Goal: Task Accomplishment & Management: Manage account settings

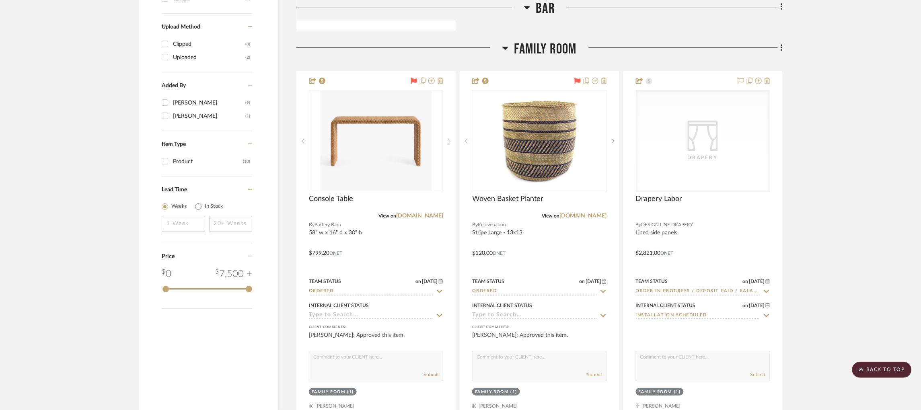
scroll to position [951, 2]
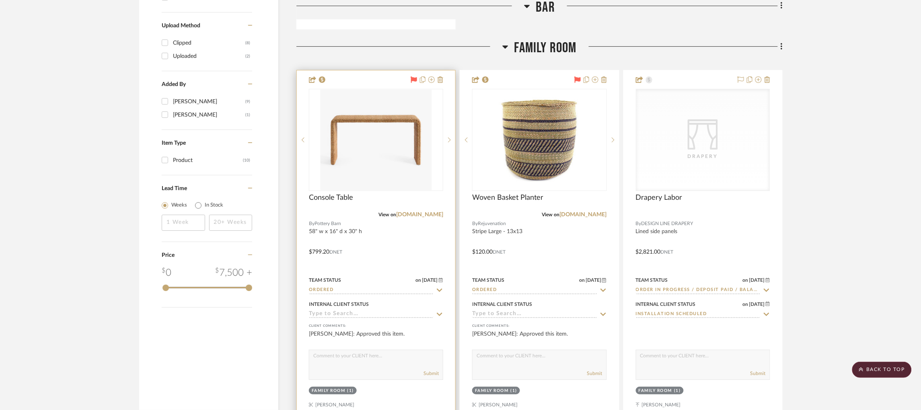
click at [340, 291] on input "Ordered" at bounding box center [371, 291] width 125 height 8
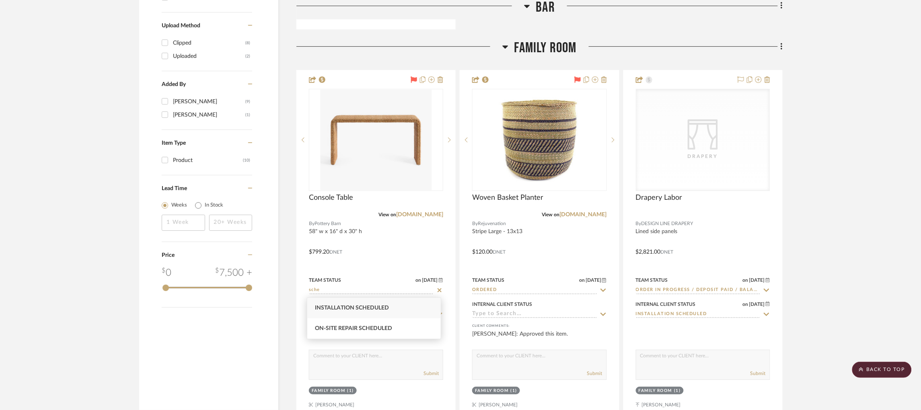
type input "sche"
click at [353, 308] on span "Installation Scheduled" at bounding box center [352, 308] width 74 height 6
type input "[DATE]"
type input "Installation Scheduled"
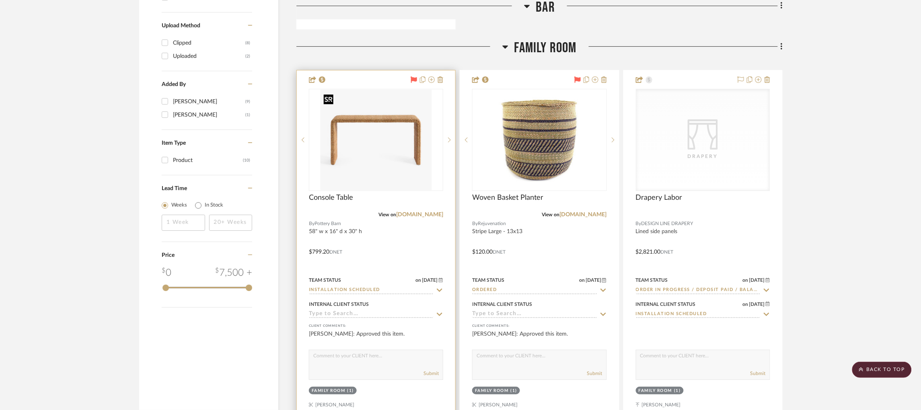
click at [405, 151] on img "0" at bounding box center [376, 140] width 112 height 101
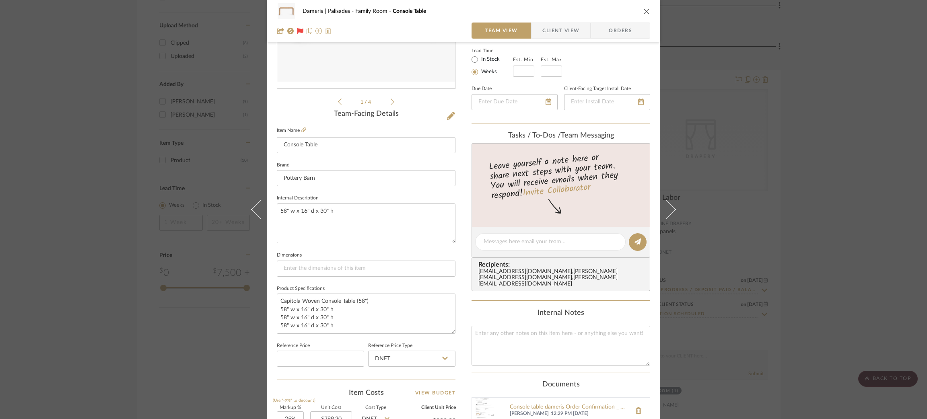
scroll to position [146, 0]
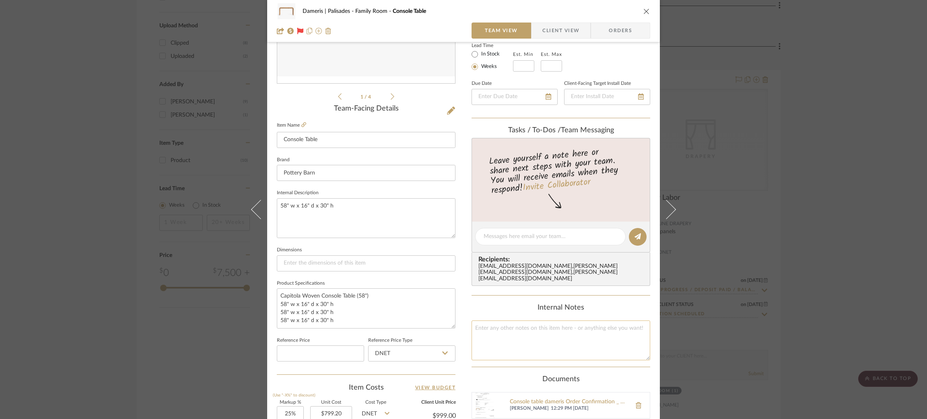
click at [520, 327] on textarea at bounding box center [560, 341] width 179 height 40
type textarea "Delivery scheduled Oct 2"
click at [373, 212] on textarea "58" w x 16" d x 30" h" at bounding box center [366, 218] width 179 height 40
click at [96, 232] on div "Dameris | Palisades Family Room Console Table Team View Client View Orders 1 / …" at bounding box center [463, 209] width 927 height 419
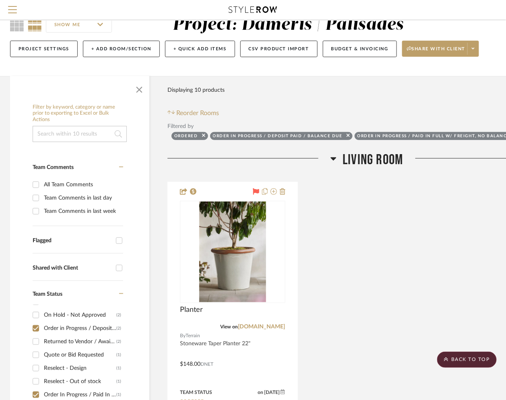
scroll to position [0, 2]
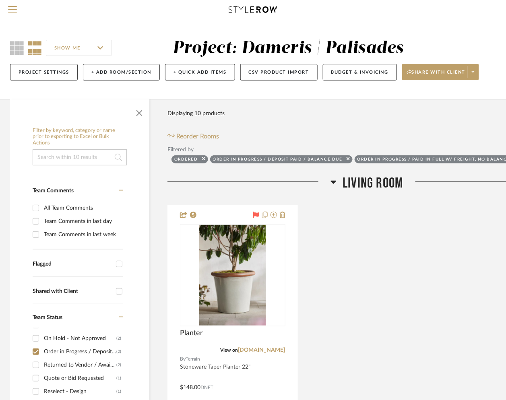
click at [240, 11] on icon at bounding box center [253, 9] width 48 height 6
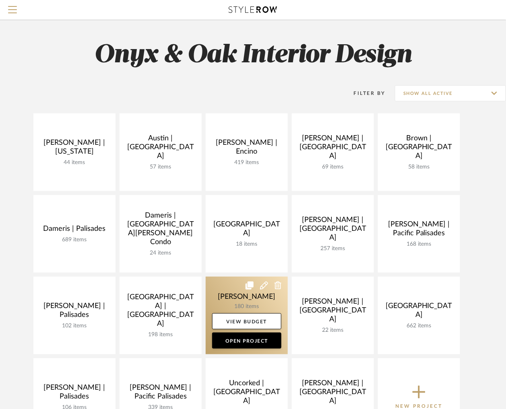
click at [227, 294] on link at bounding box center [247, 316] width 82 height 78
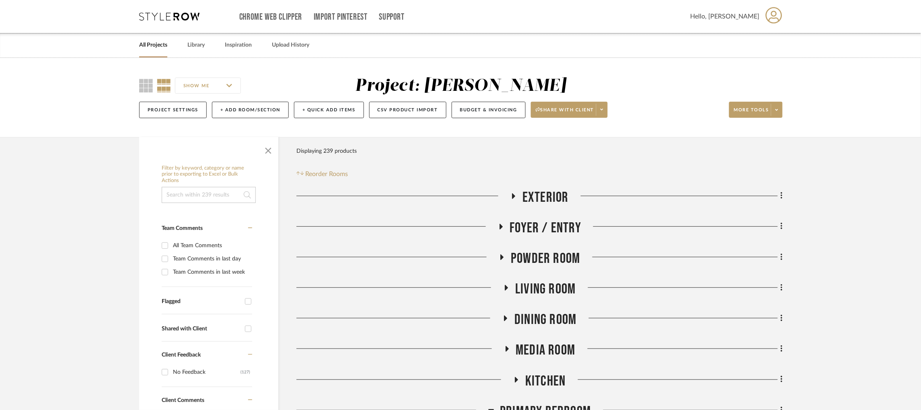
click at [189, 195] on input at bounding box center [209, 195] width 94 height 16
type input "art"
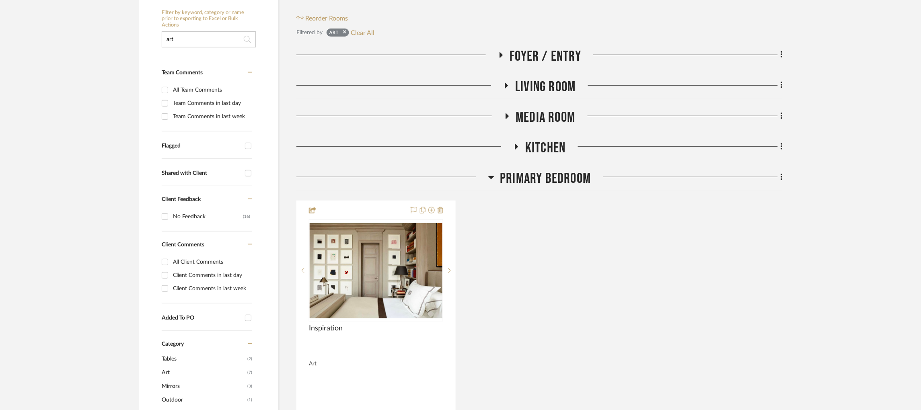
scroll to position [156, 0]
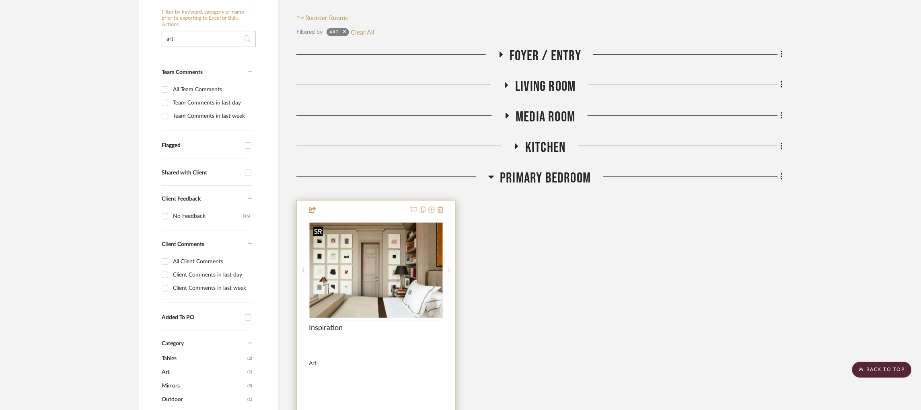
click at [392, 273] on img "0" at bounding box center [376, 271] width 133 height 96
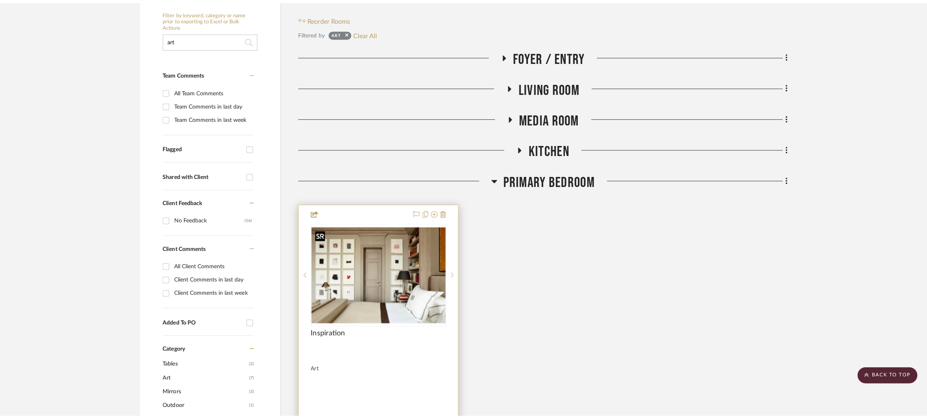
scroll to position [0, 0]
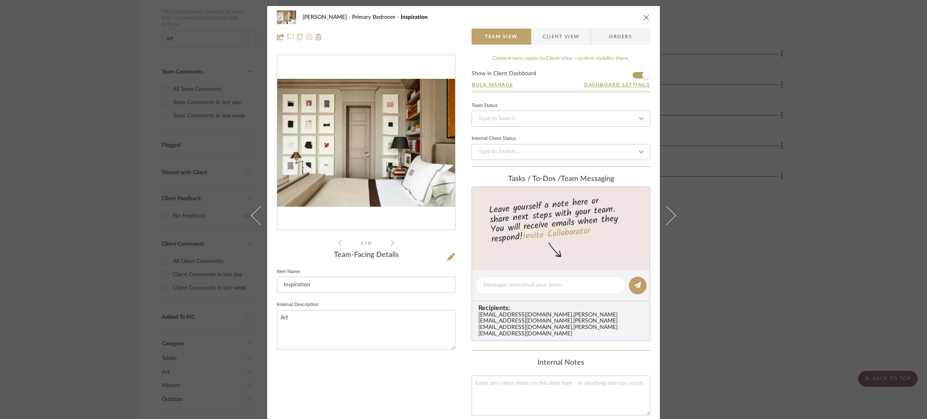
click at [390, 242] on icon at bounding box center [392, 242] width 4 height 7
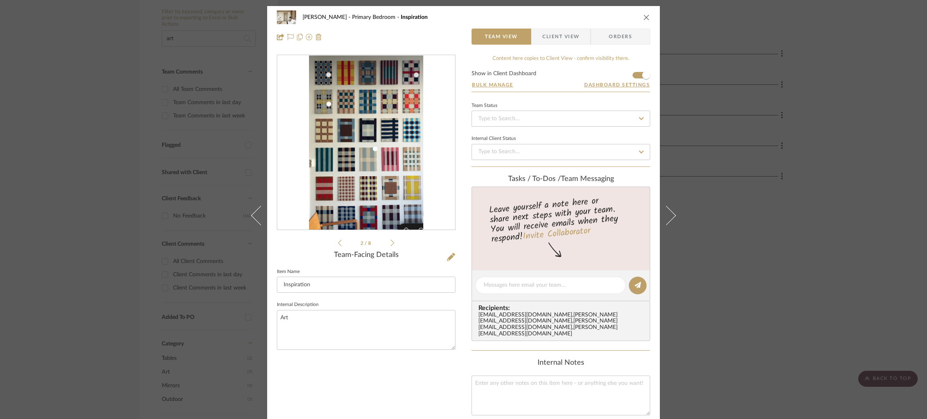
click at [387, 147] on img "1" at bounding box center [366, 142] width 115 height 175
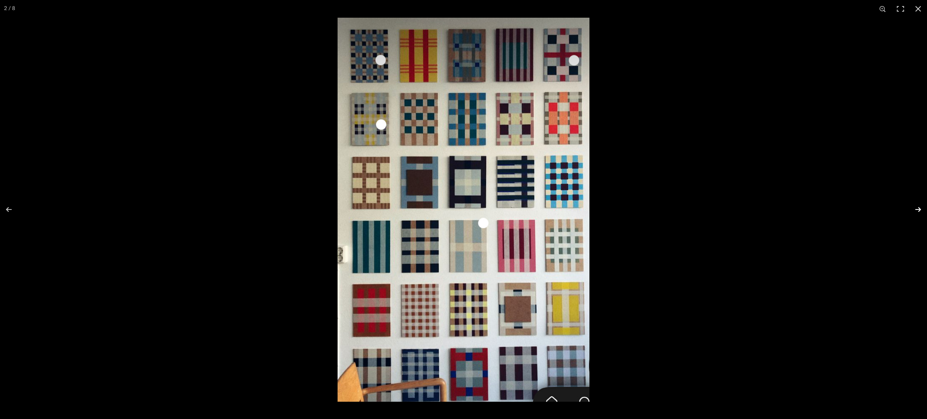
click at [918, 208] on button at bounding box center [912, 209] width 28 height 40
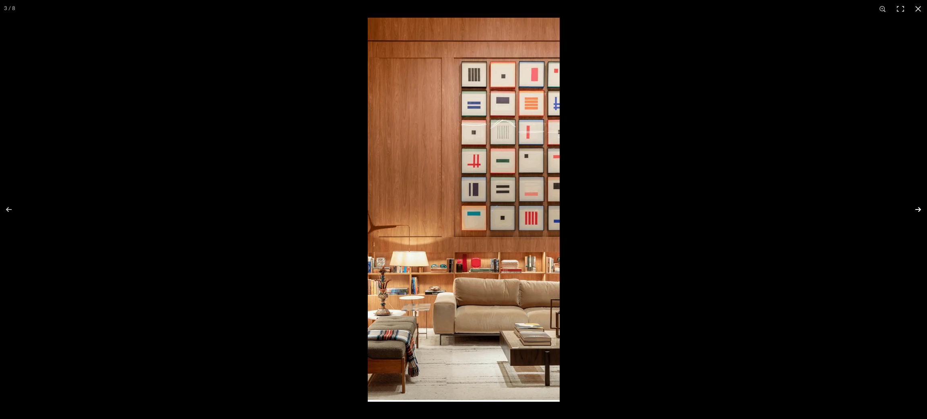
click at [921, 209] on button at bounding box center [912, 209] width 28 height 40
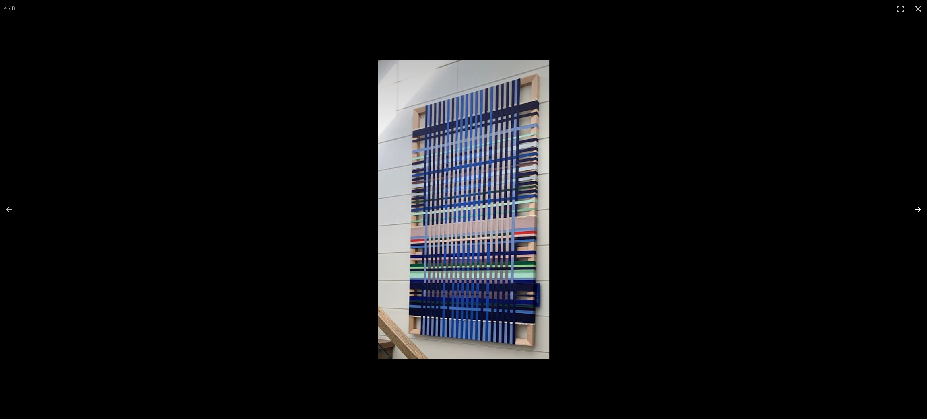
click at [917, 209] on button at bounding box center [912, 209] width 28 height 40
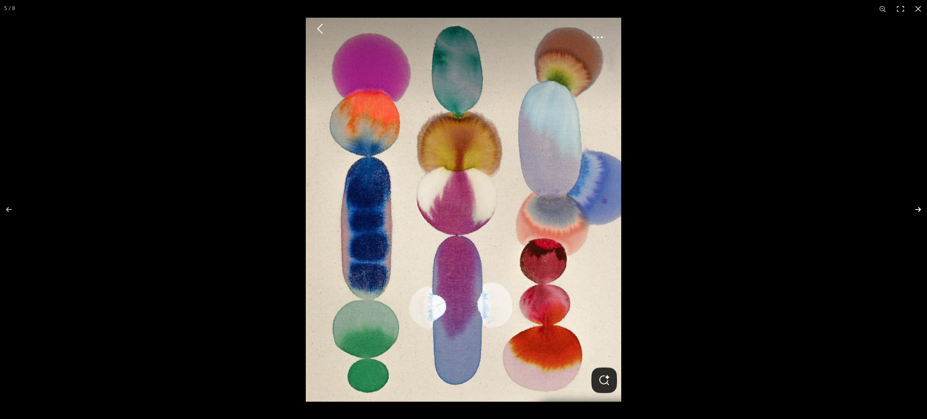
click at [917, 209] on button at bounding box center [912, 209] width 28 height 40
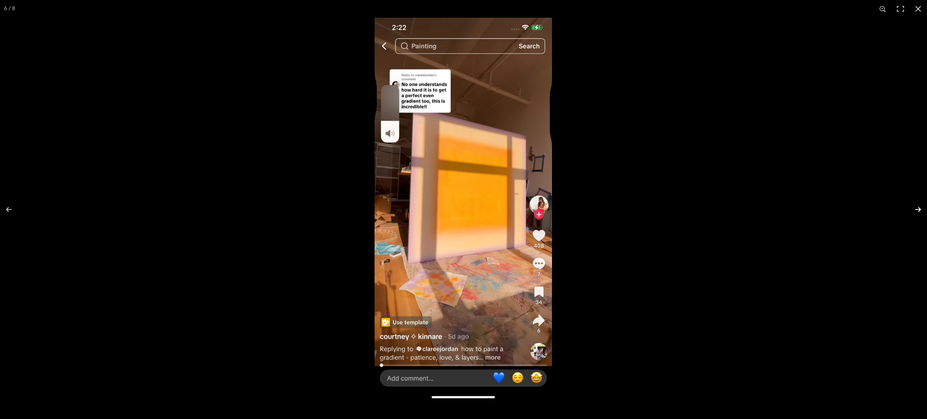
click at [915, 208] on button at bounding box center [912, 209] width 28 height 40
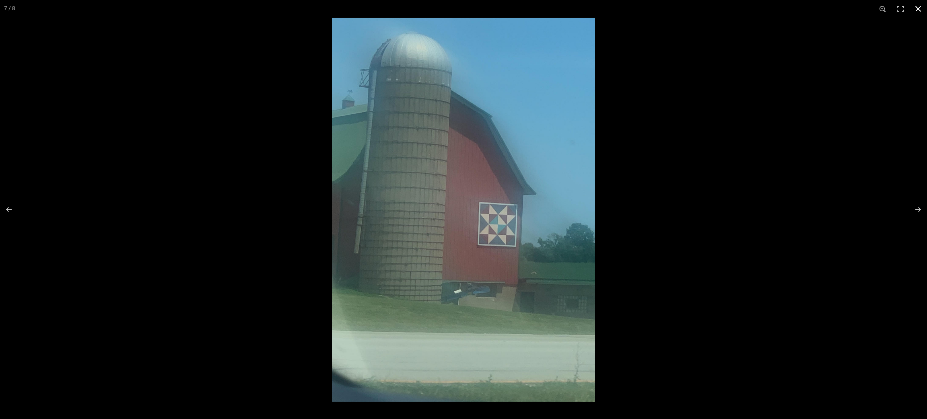
click at [221, 176] on div at bounding box center [463, 209] width 927 height 419
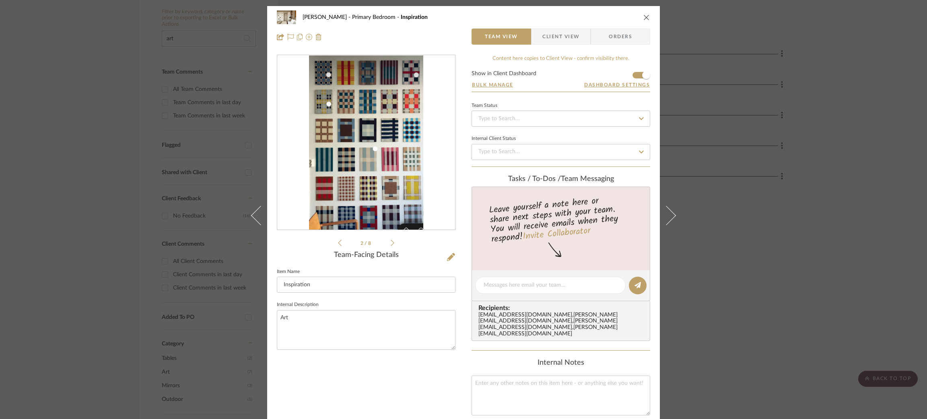
click at [386, 243] on li "2 / 8" at bounding box center [365, 243] width 49 height 10
click at [390, 243] on icon at bounding box center [392, 242] width 4 height 7
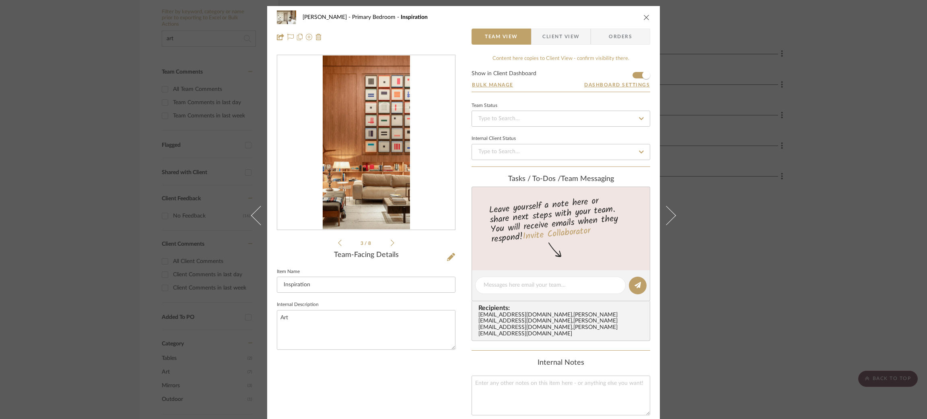
click at [391, 243] on icon at bounding box center [392, 242] width 4 height 7
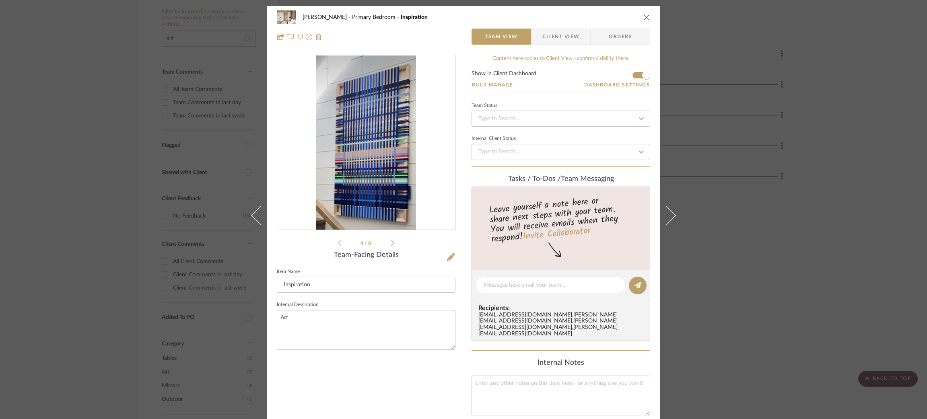
click at [391, 245] on icon at bounding box center [392, 242] width 4 height 7
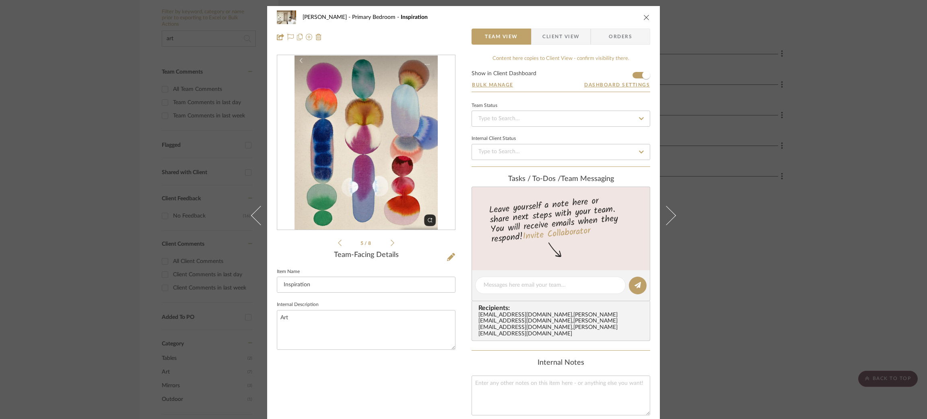
click at [394, 245] on div "5 / 8" at bounding box center [366, 151] width 179 height 193
click at [392, 243] on div "5 / 8" at bounding box center [366, 151] width 179 height 193
click at [390, 242] on icon at bounding box center [392, 243] width 4 height 6
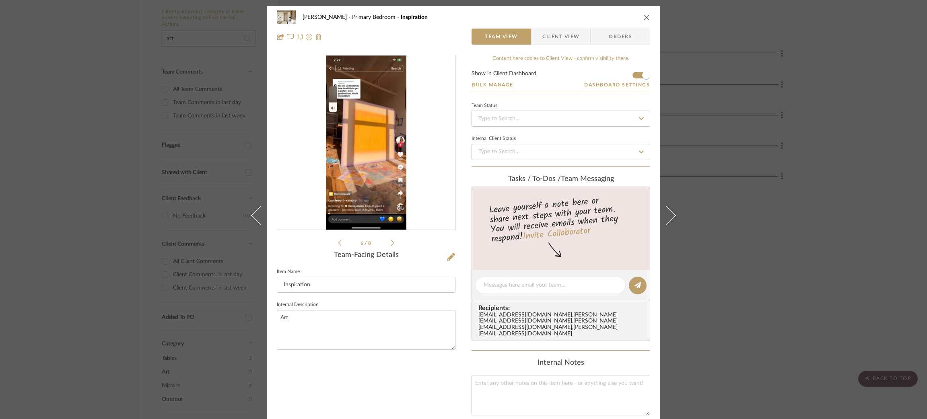
click at [390, 243] on icon at bounding box center [392, 243] width 4 height 6
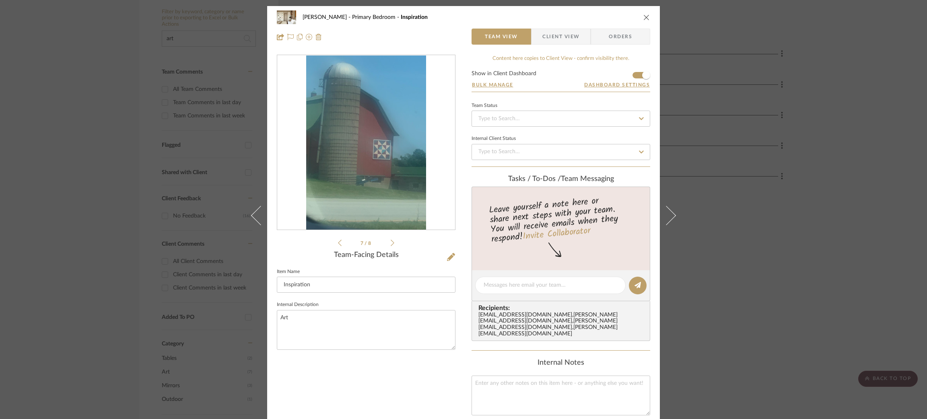
click at [390, 245] on icon at bounding box center [392, 242] width 4 height 7
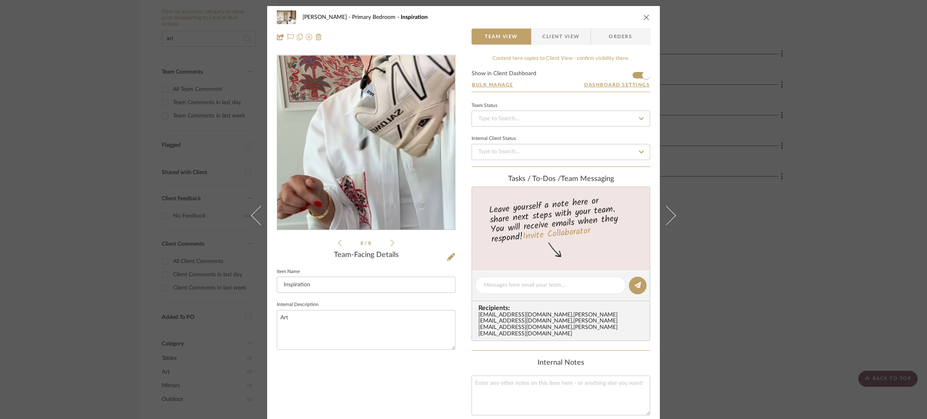
click at [351, 153] on img "7" at bounding box center [366, 142] width 81 height 175
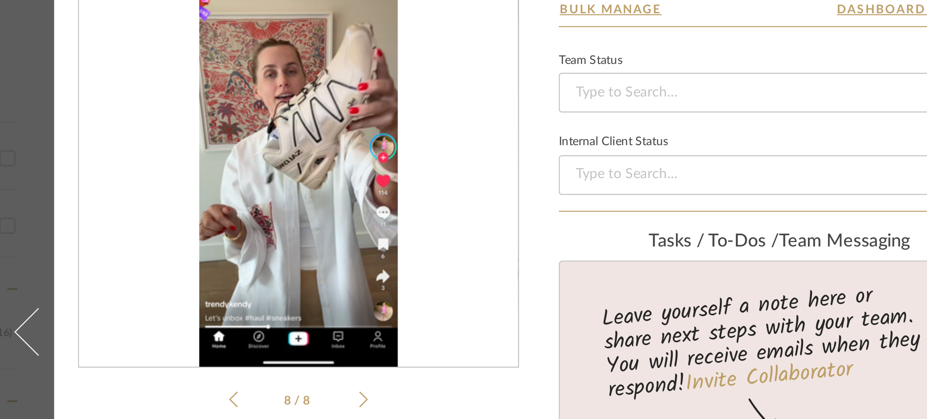
click at [351, 109] on img "7" at bounding box center [366, 142] width 81 height 175
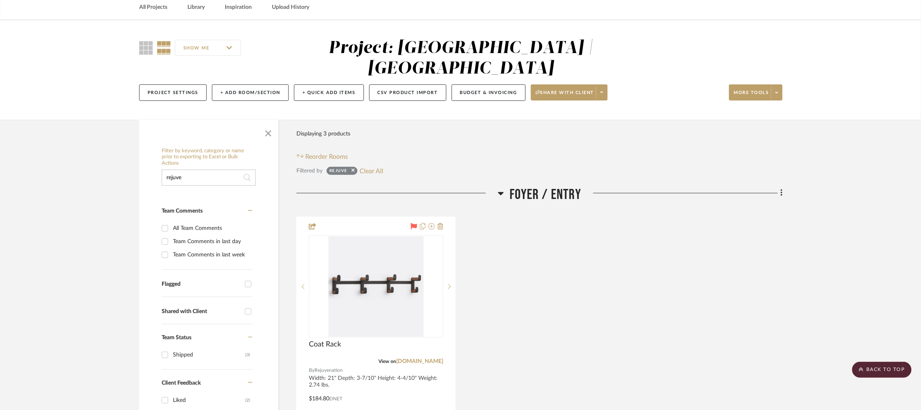
scroll to position [0, 2]
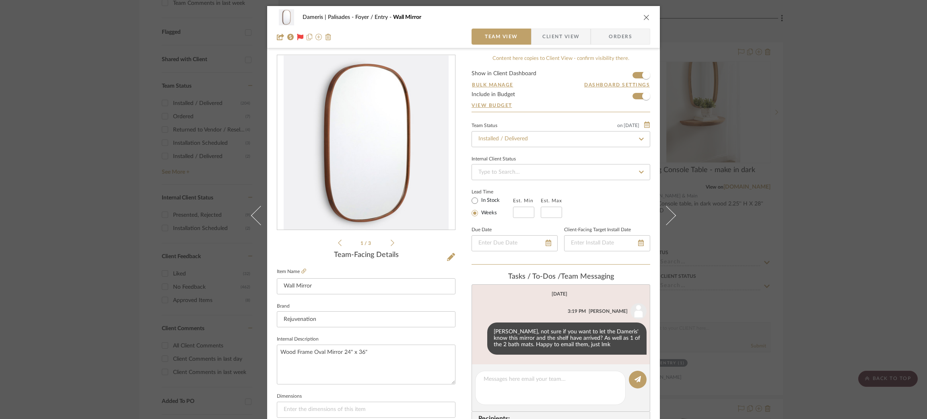
scroll to position [77, 0]
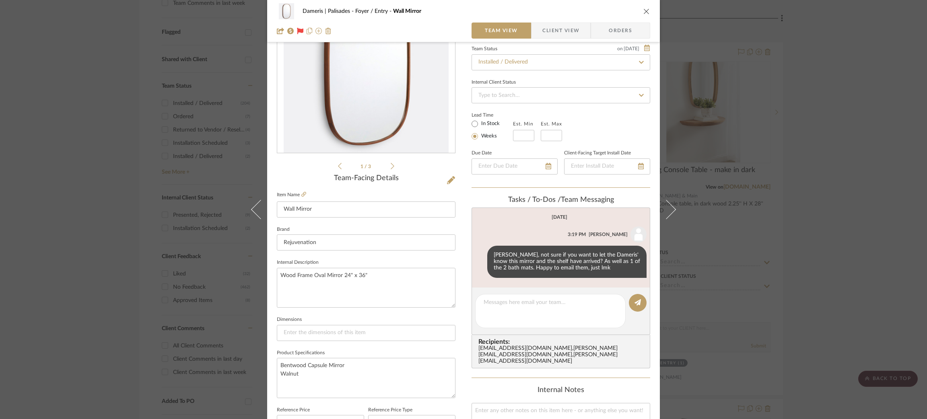
click at [754, 137] on div "Dameris | Palisades Foyer / Entry Wall Mirror Team View Client View Orders 1 / …" at bounding box center [463, 209] width 927 height 419
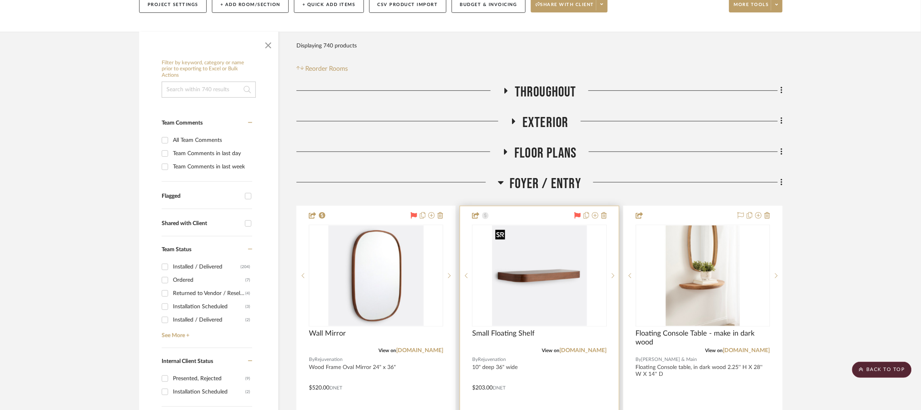
scroll to position [0, 0]
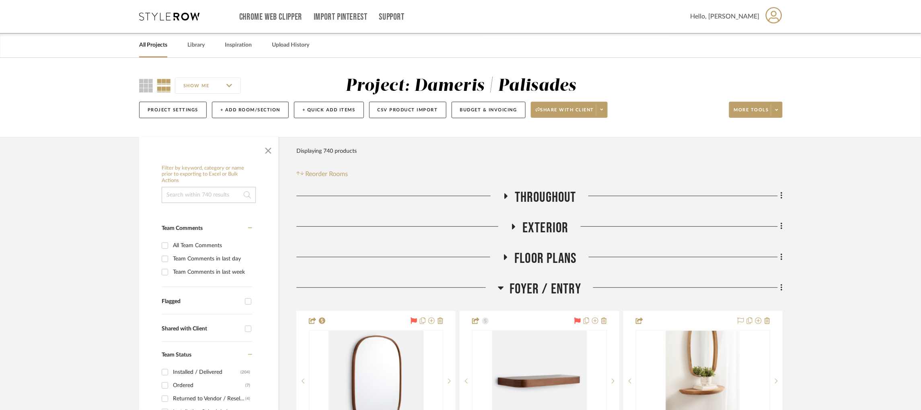
click at [204, 191] on input at bounding box center [209, 195] width 94 height 16
type input "tray"
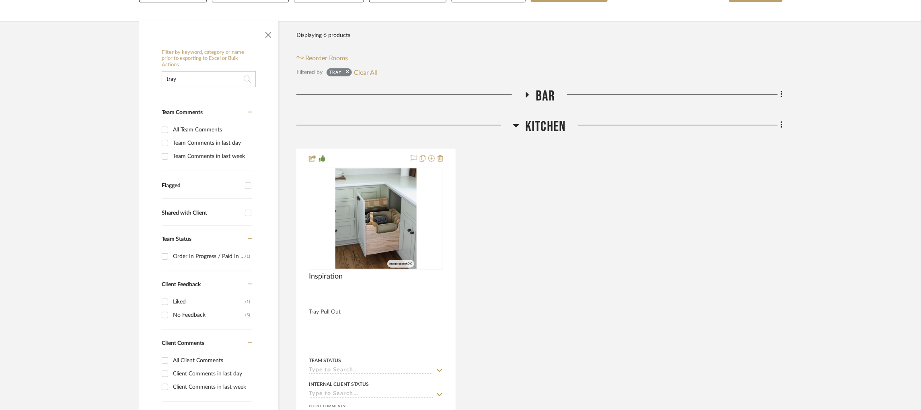
scroll to position [128, 0]
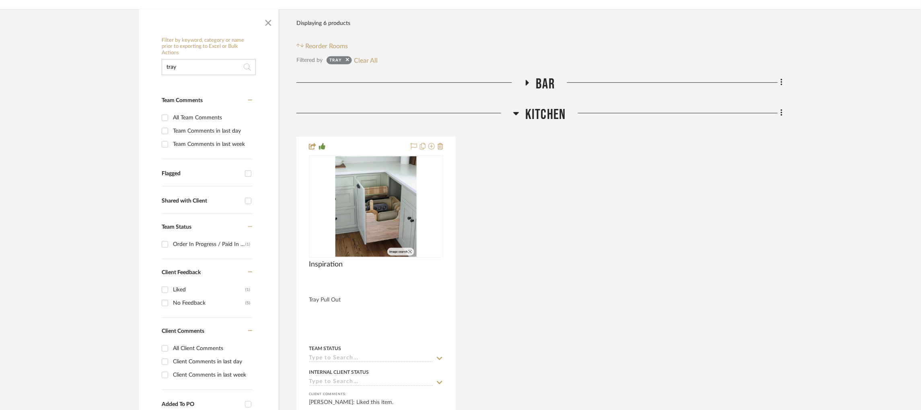
click at [528, 83] on icon at bounding box center [527, 83] width 3 height 6
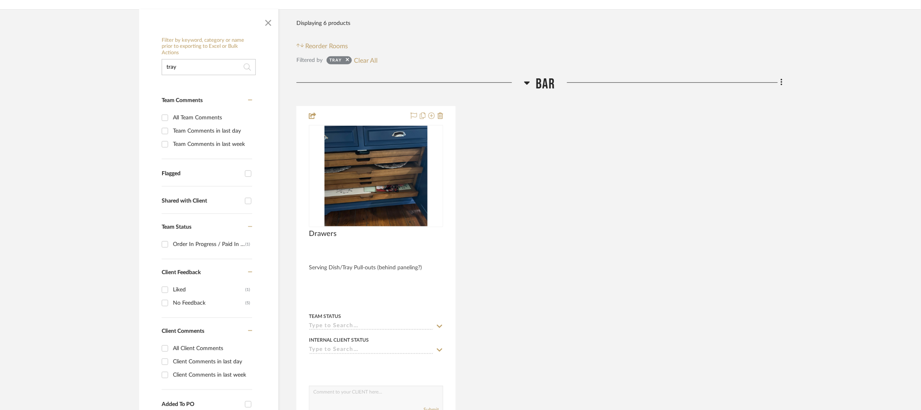
click at [528, 83] on icon at bounding box center [527, 83] width 6 height 3
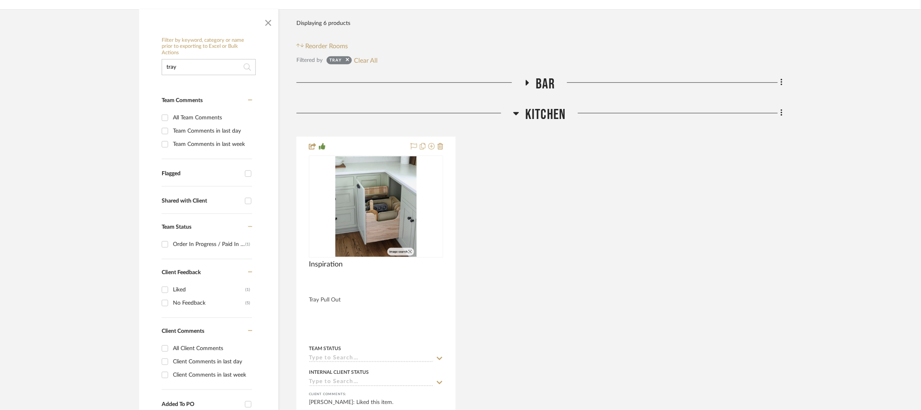
click at [518, 113] on icon at bounding box center [517, 113] width 6 height 3
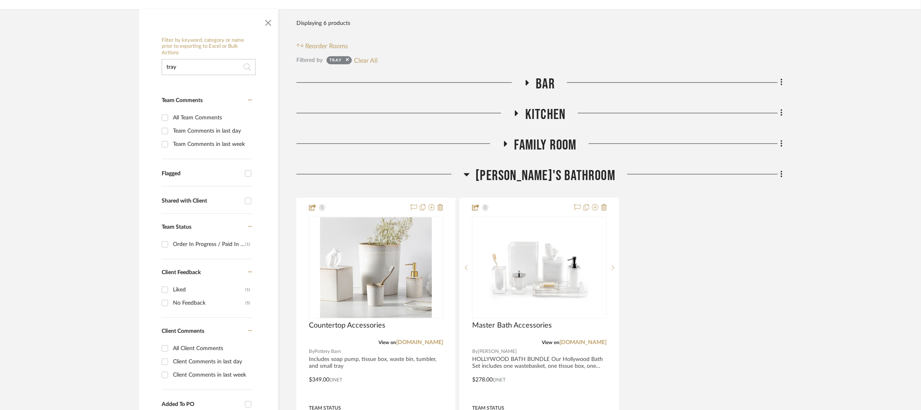
scroll to position [147, 0]
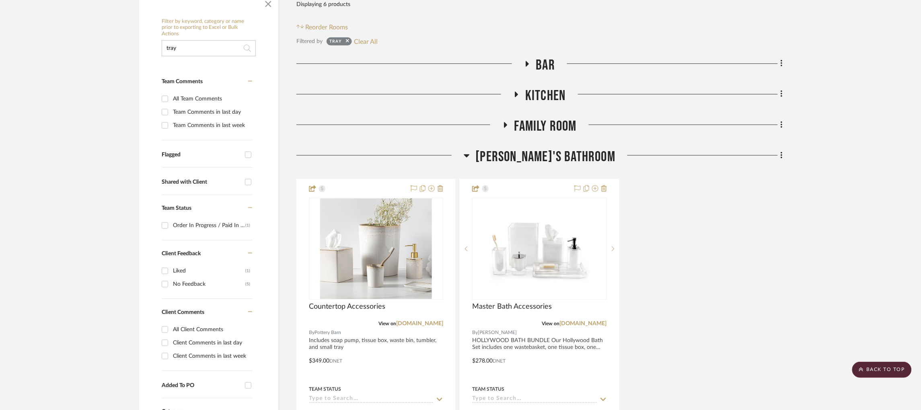
click at [504, 122] on icon at bounding box center [505, 125] width 10 height 6
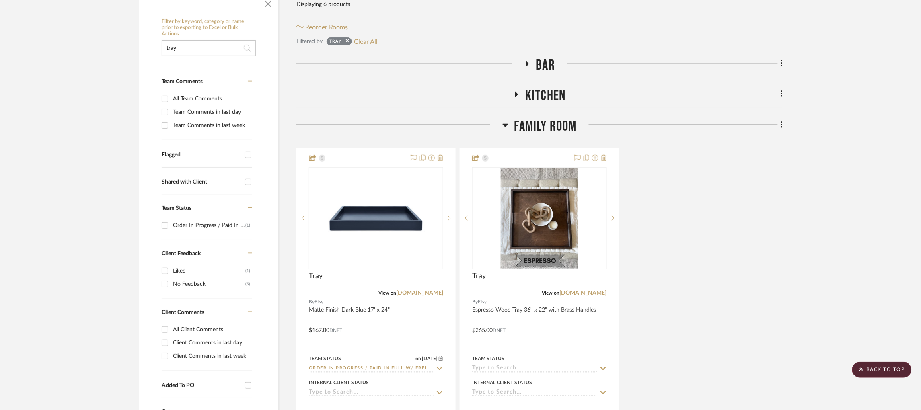
click at [504, 121] on icon at bounding box center [505, 125] width 6 height 10
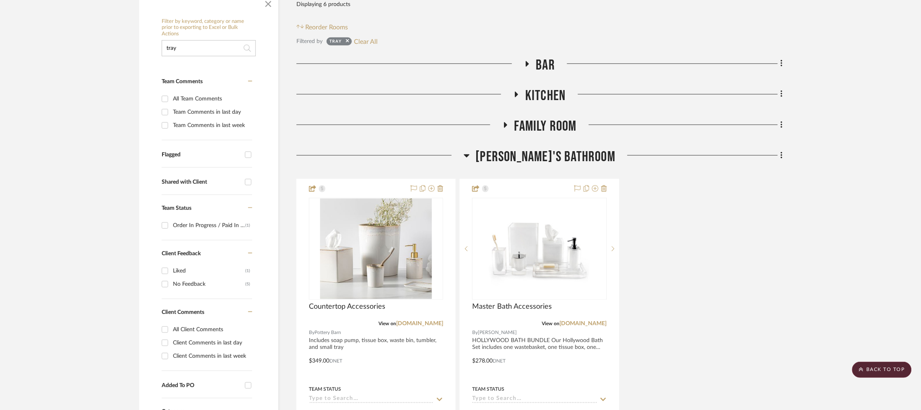
click at [504, 122] on icon at bounding box center [505, 125] width 10 height 6
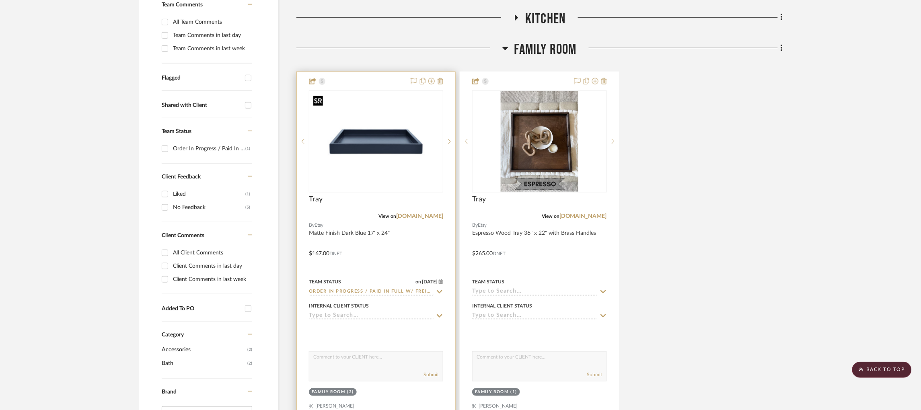
scroll to position [224, 0]
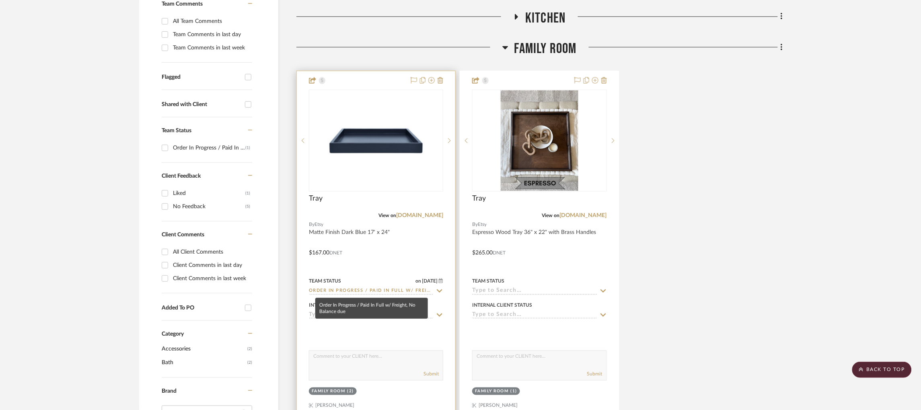
click at [356, 291] on input "Order In Progress / Paid In Full w/ Freight, No Balance due" at bounding box center [371, 292] width 125 height 8
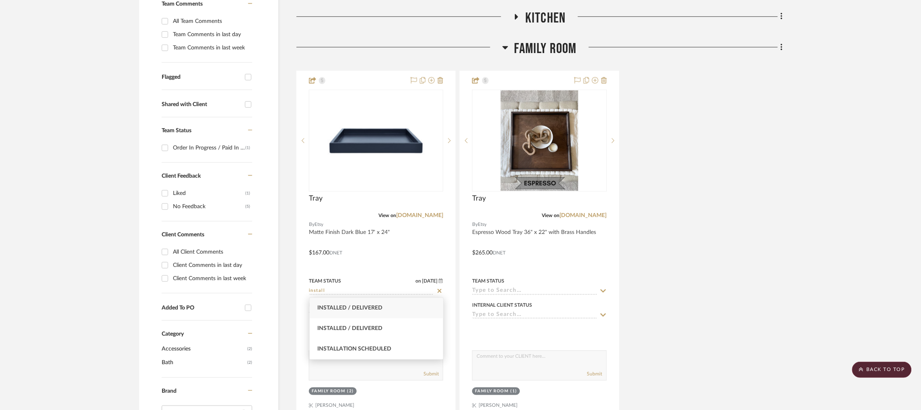
type input "install"
click at [361, 306] on span "Installed / Delivered" at bounding box center [350, 308] width 65 height 6
type input "[DATE]"
type input "Installed / Delivered"
click at [800, 264] on project-details-page "SHOW ME Project: Dameris | Palisades Project Settings + Add Room/Section + Quic…" at bounding box center [460, 333] width 921 height 999
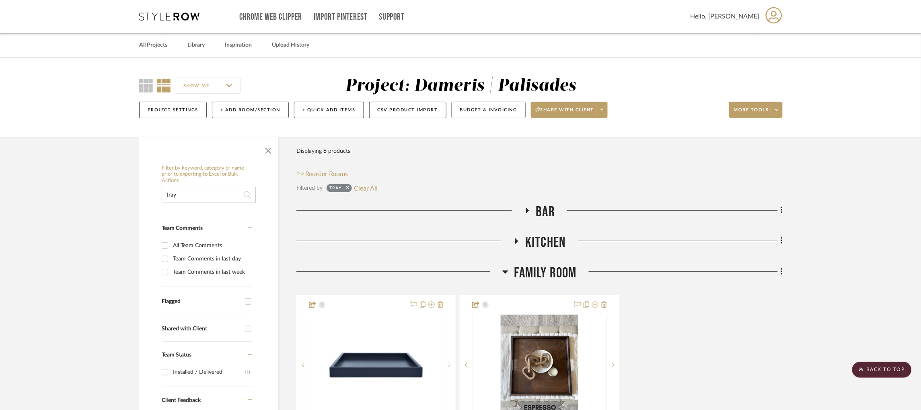
scroll to position [0, 0]
